Goal: Find specific page/section: Find specific page/section

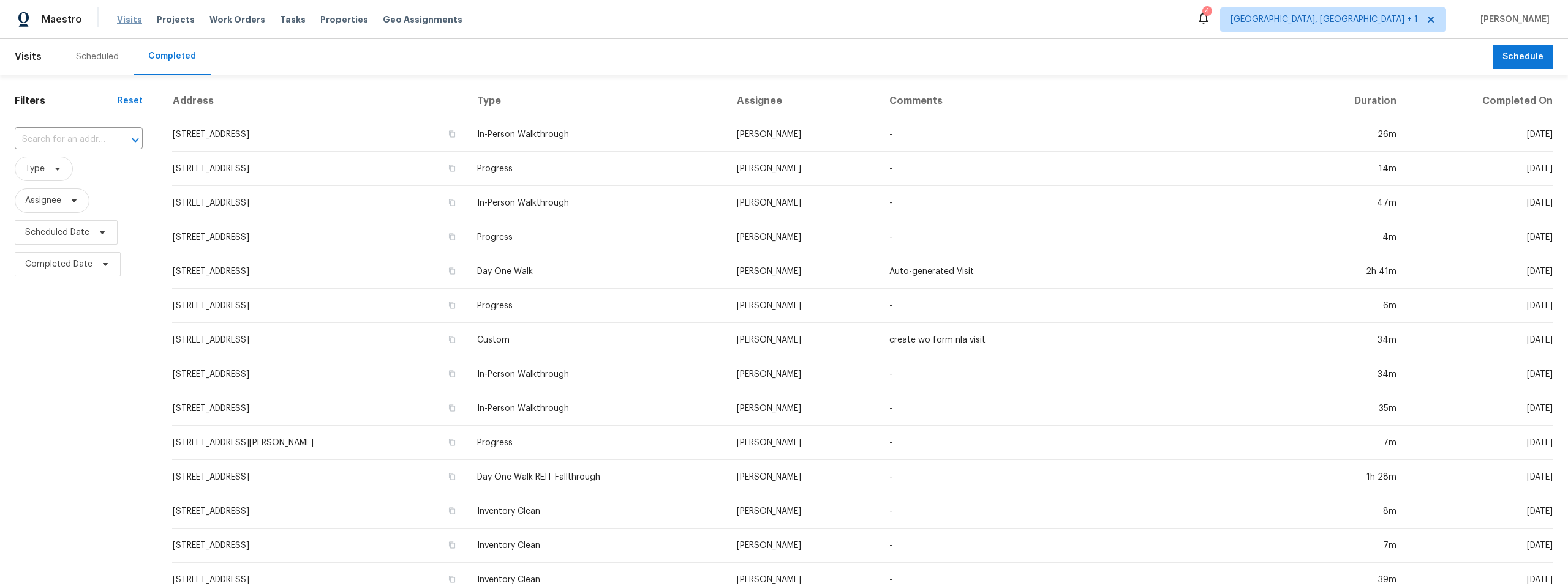
click at [125, 19] on span "Visits" at bounding box center [130, 19] width 25 height 12
click at [1398, 12] on span "[GEOGRAPHIC_DATA], [GEOGRAPHIC_DATA] + 1" at bounding box center [1333, 20] width 226 height 25
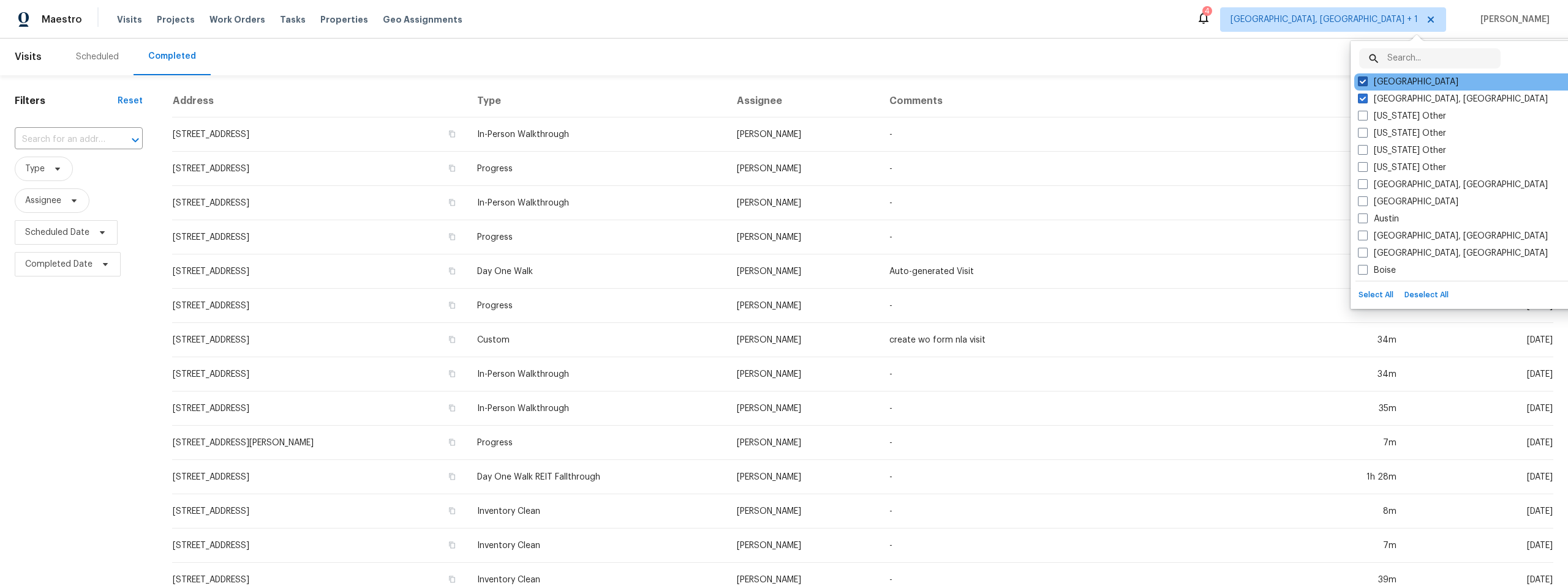
click at [1364, 79] on span at bounding box center [1362, 81] width 10 height 10
click at [1364, 79] on input "Tucson" at bounding box center [1361, 79] width 8 height 8
checkbox input "false"
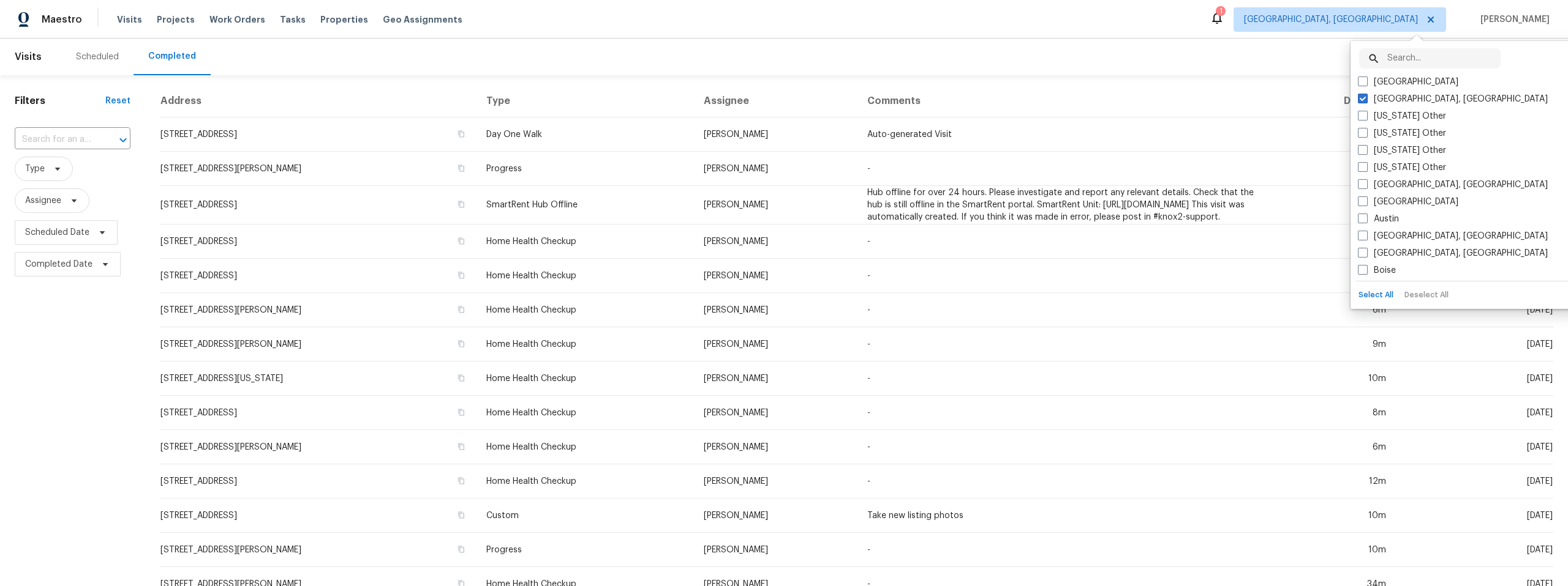
click at [88, 52] on div "Scheduled" at bounding box center [97, 57] width 43 height 12
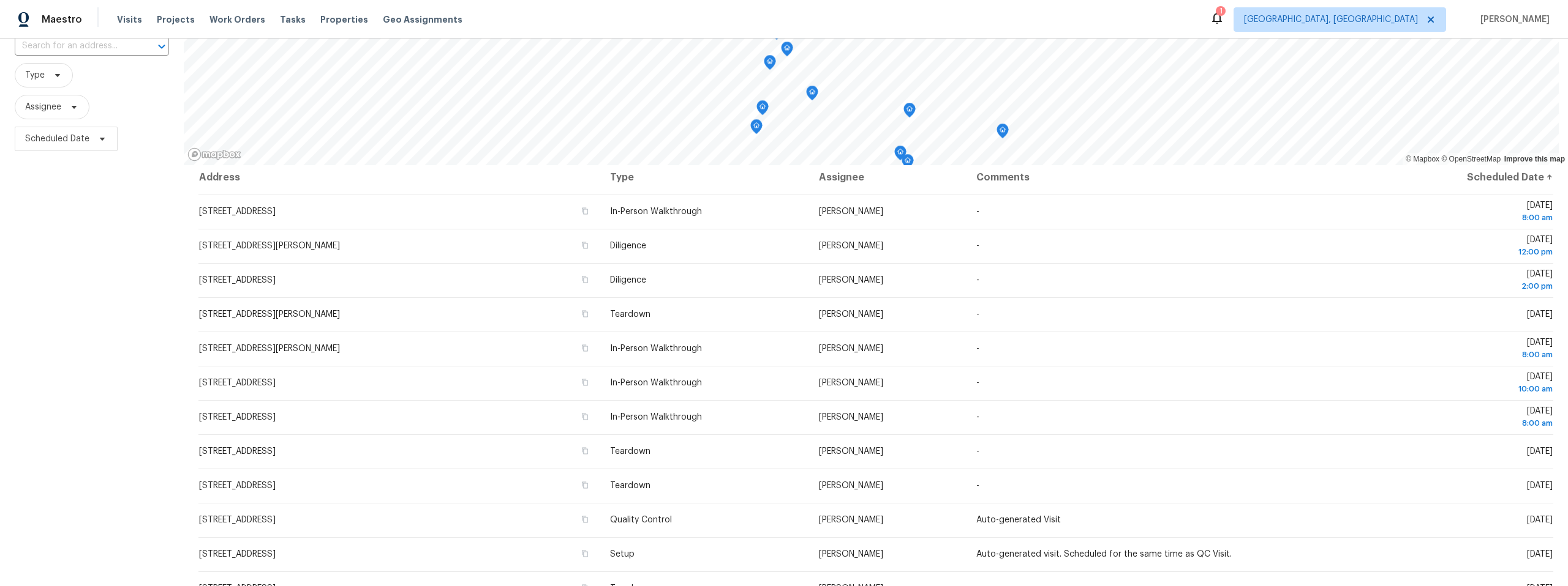
scroll to position [150, 0]
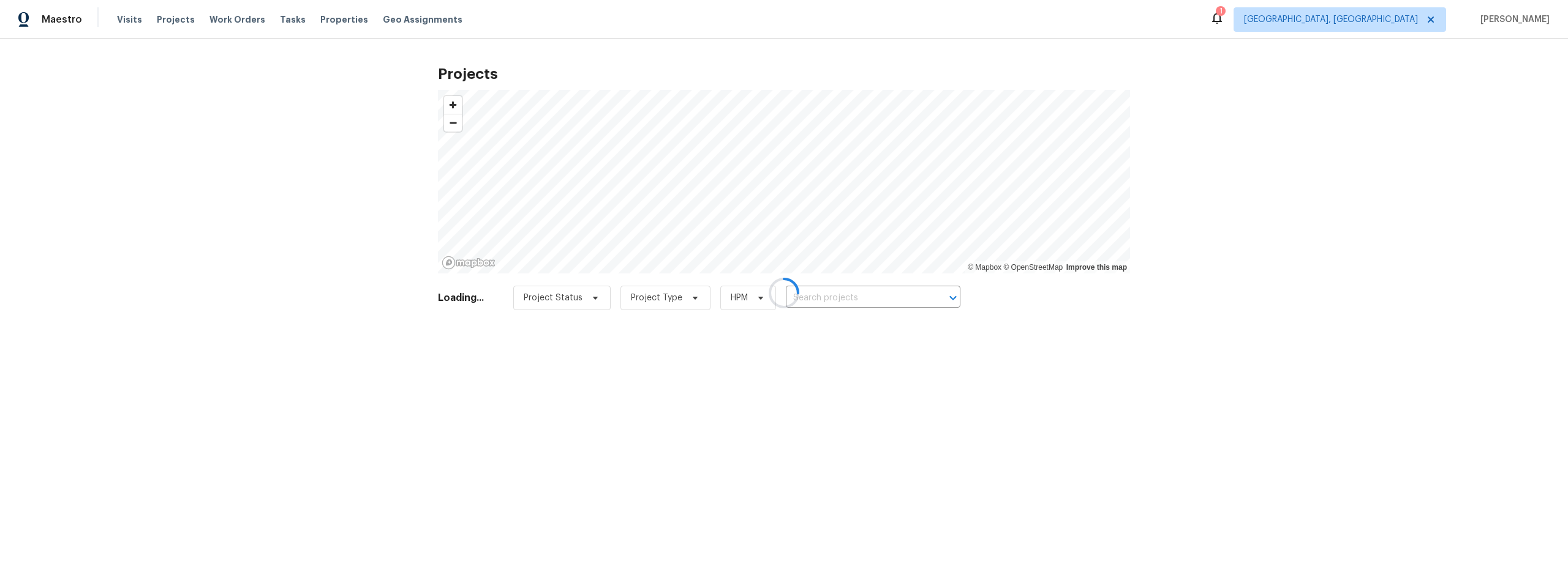
click at [1407, 14] on div at bounding box center [784, 293] width 1568 height 586
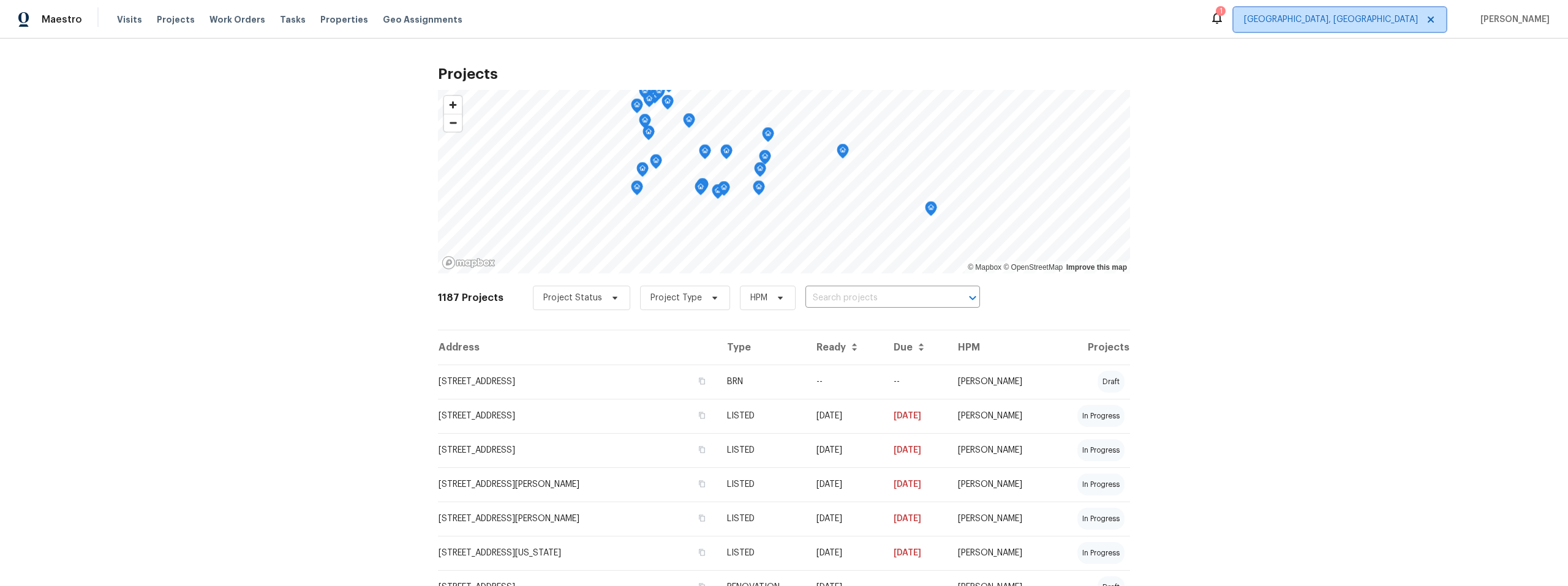
click at [1398, 18] on span "Albuquerque, NM" at bounding box center [1330, 19] width 174 height 12
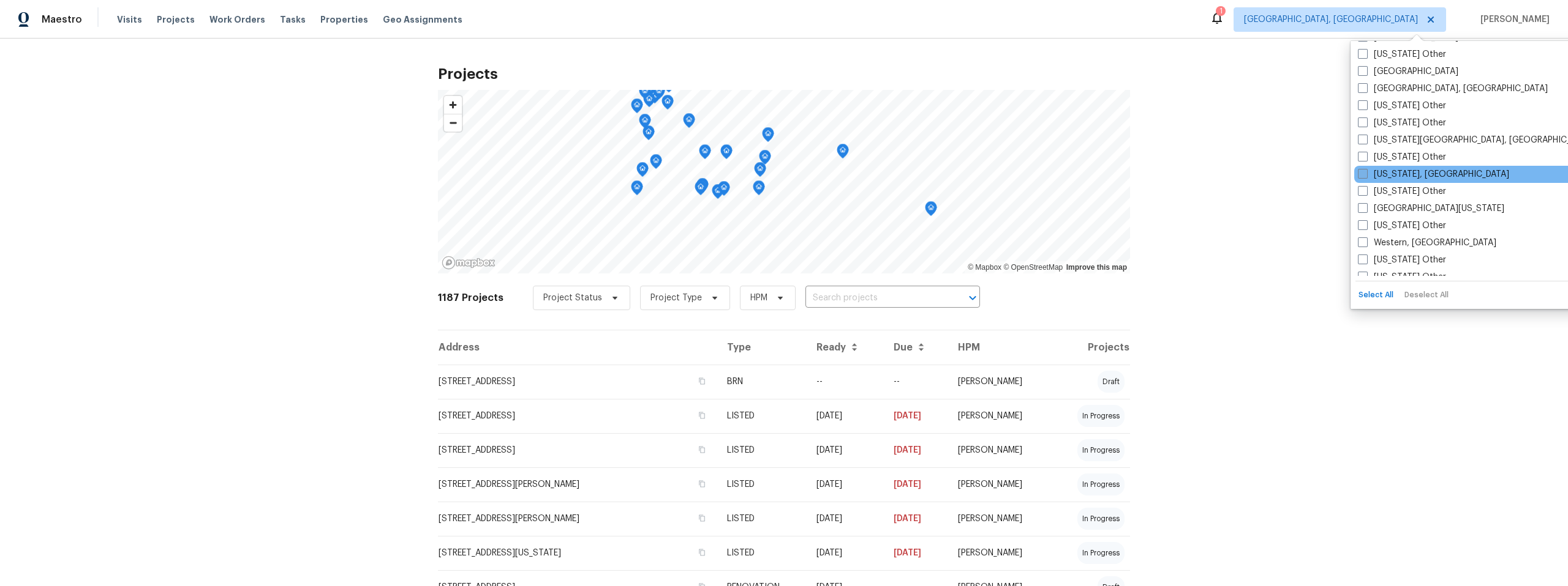
scroll to position [1875, 0]
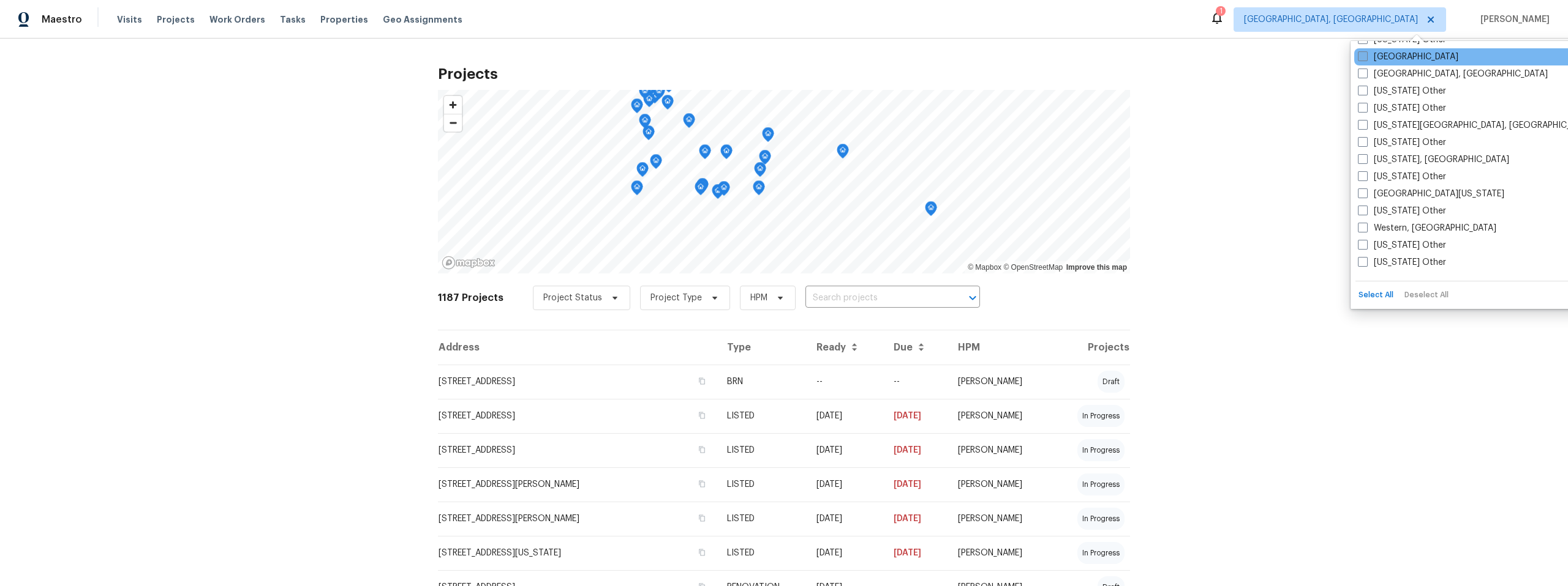
click at [1366, 55] on span at bounding box center [1362, 56] width 10 height 10
click at [1366, 55] on input "Tucson" at bounding box center [1361, 55] width 8 height 8
checkbox input "true"
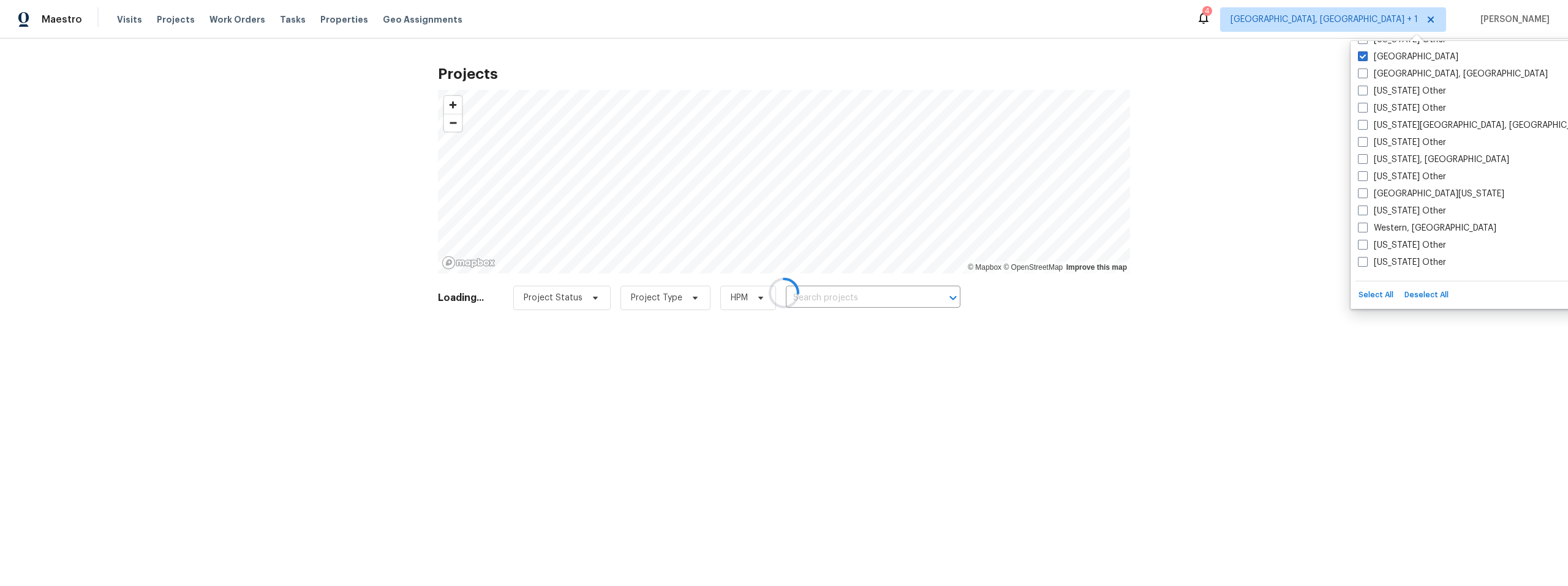
click at [843, 299] on div at bounding box center [784, 293] width 1568 height 586
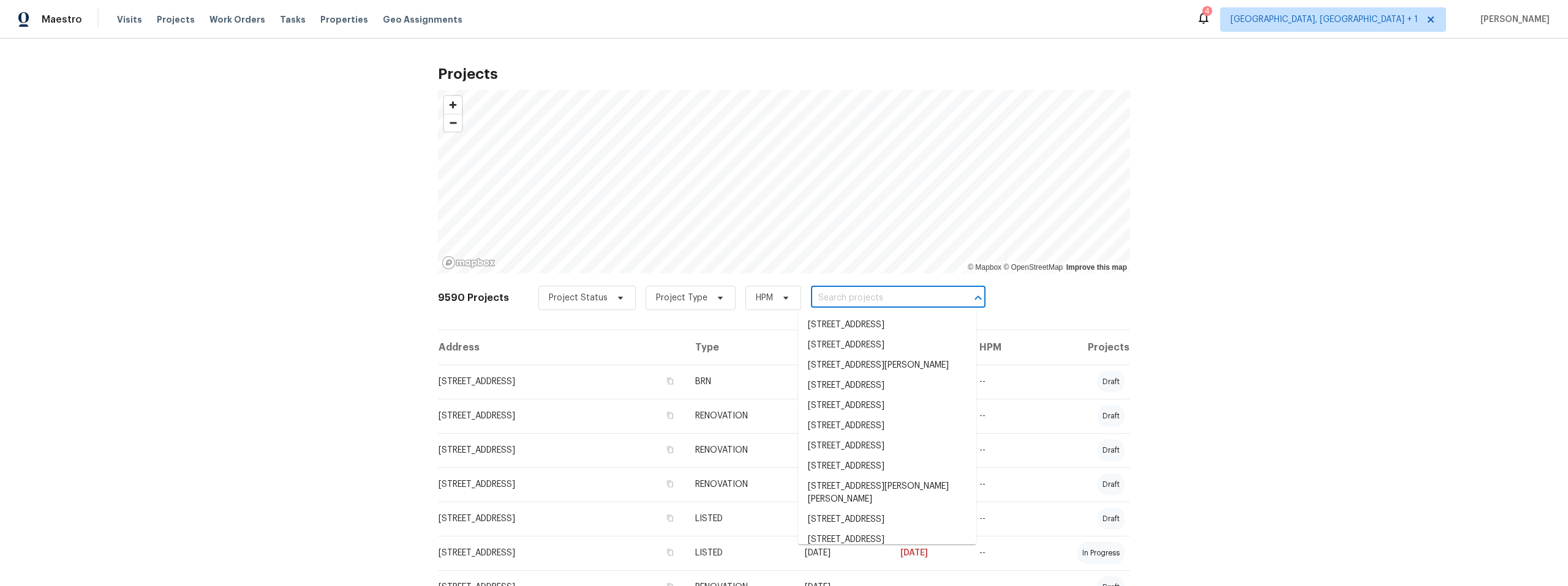
click at [838, 295] on input "text" at bounding box center [881, 298] width 140 height 19
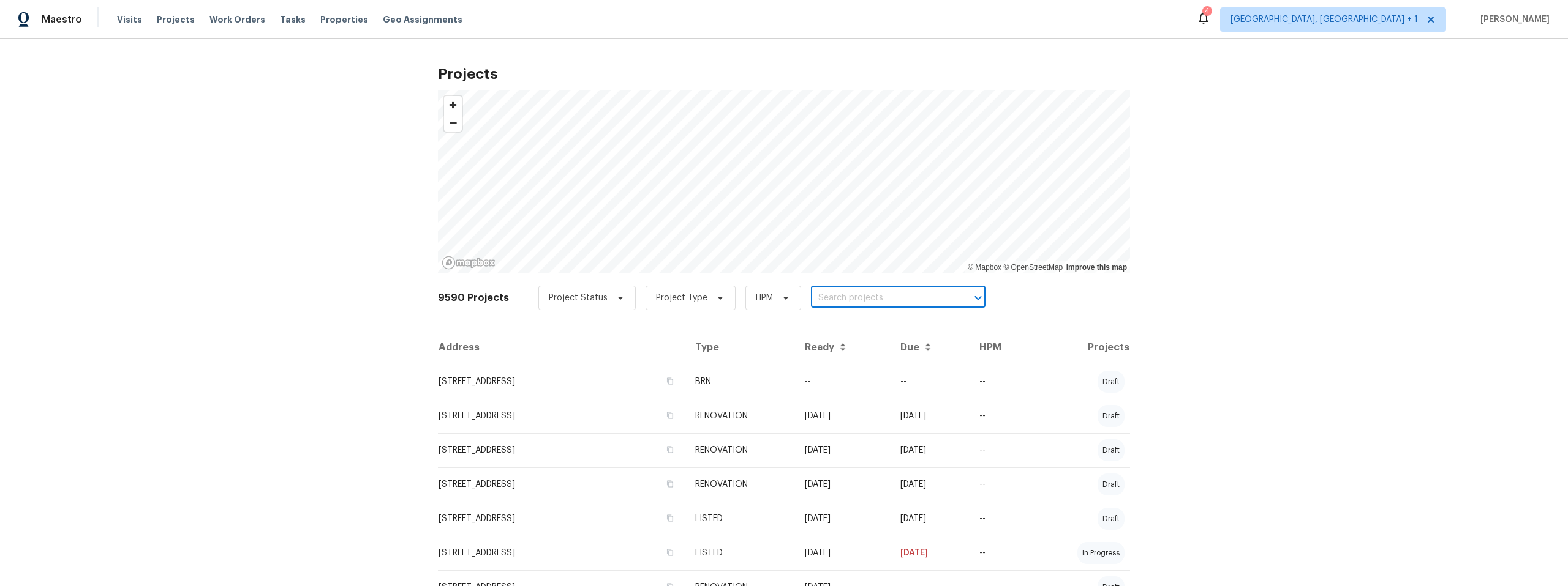
paste input "9678 N Sherbrooke St, Tucson, AZ 85742"
type input "9678 N Sherbrooke St, Tucson, AZ 85742"
click at [850, 320] on li "9678 N Sherbrooke St, Tucson, AZ 85742" at bounding box center [887, 325] width 178 height 20
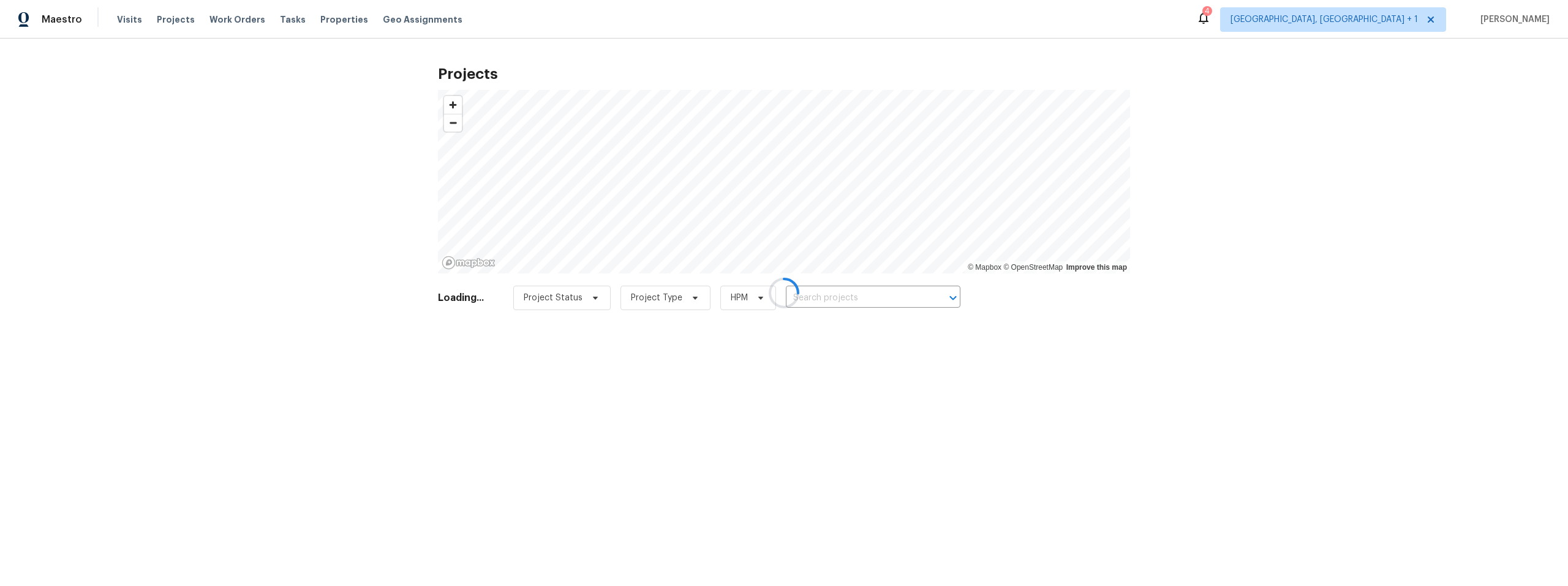
type input "9678 N Sherbrooke St, Tucson, AZ 85742"
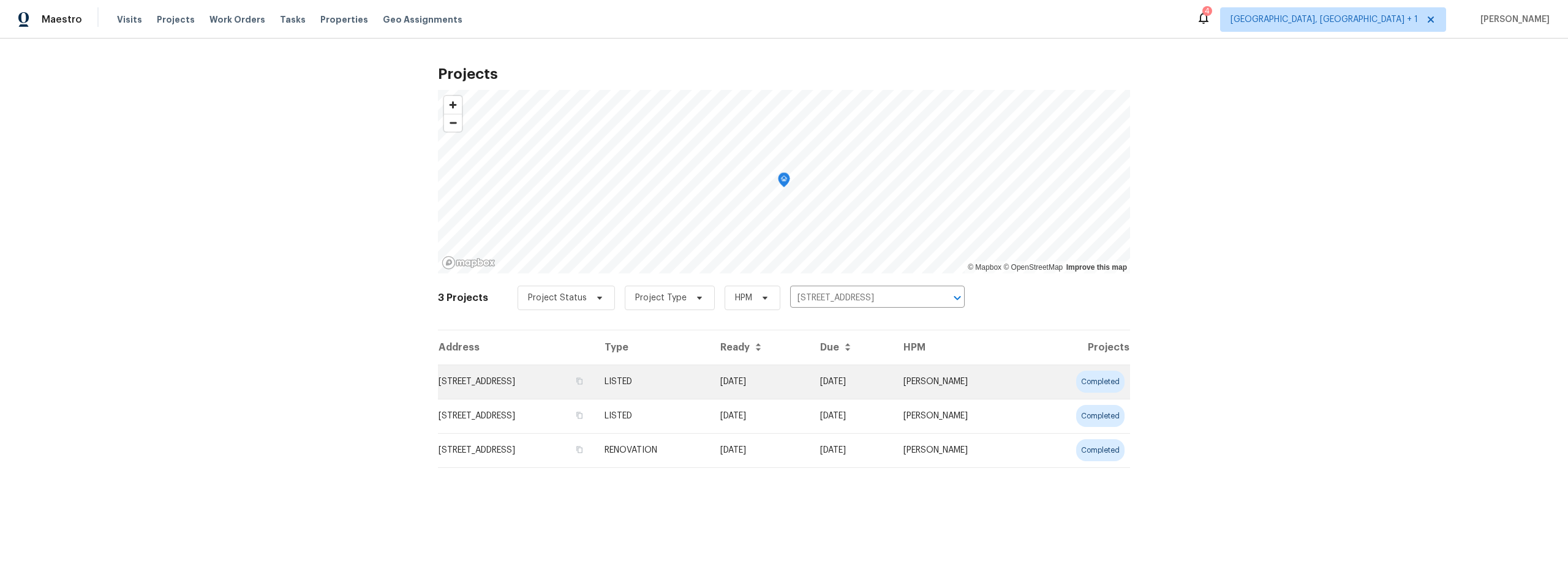
click at [563, 377] on td "9678 N Sherbrooke St, Tucson, AZ 85742" at bounding box center [515, 382] width 157 height 34
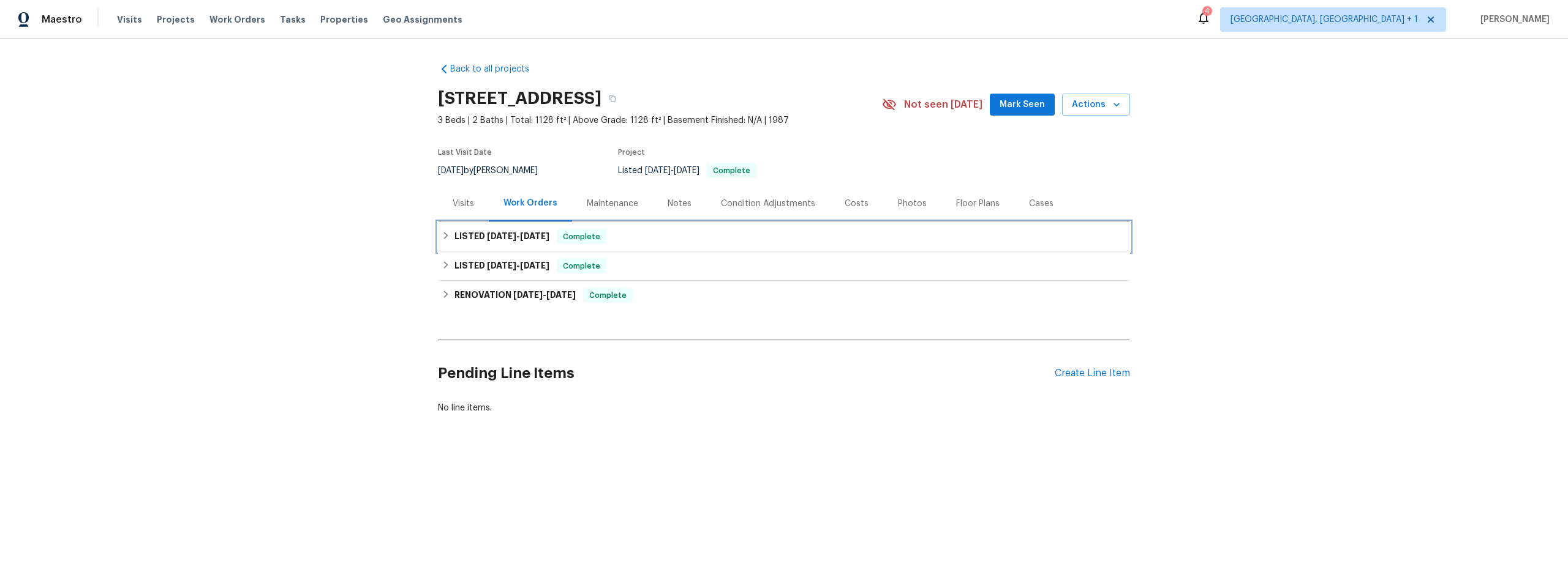
click at [471, 235] on h6 "LISTED 10/13/25 - 10/14/25" at bounding box center [502, 237] width 95 height 15
